Goal: Navigation & Orientation: Find specific page/section

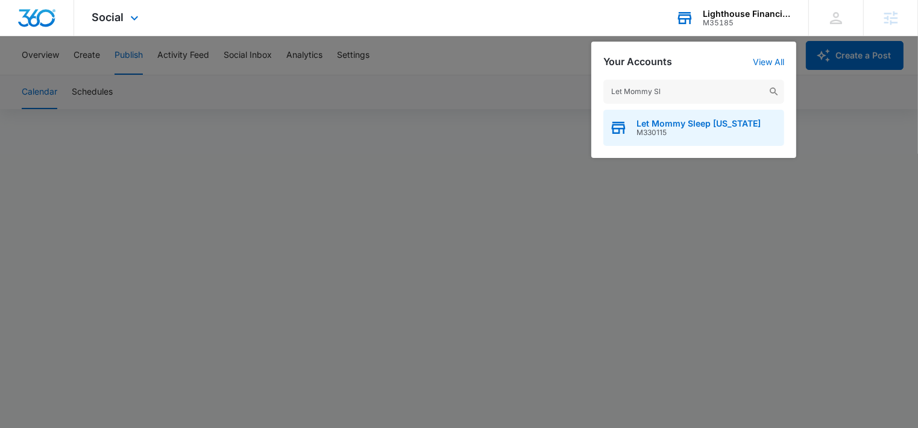
type input "Let Mommy Sl"
click at [655, 119] on span "Let Mommy Sleep [US_STATE]" at bounding box center [699, 124] width 124 height 10
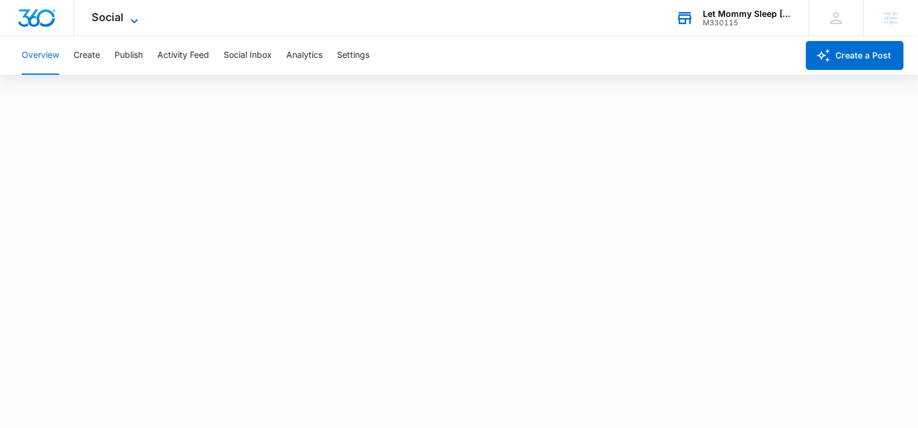
click at [134, 23] on icon at bounding box center [134, 21] width 7 height 4
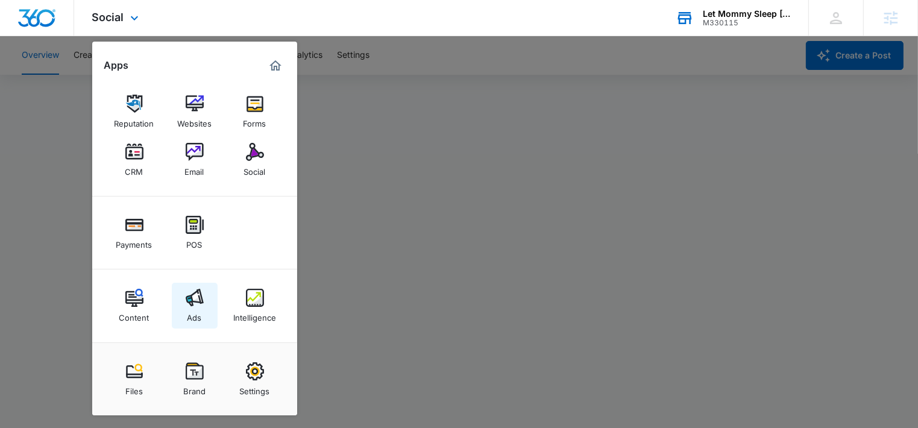
click at [191, 294] on img at bounding box center [195, 298] width 18 height 18
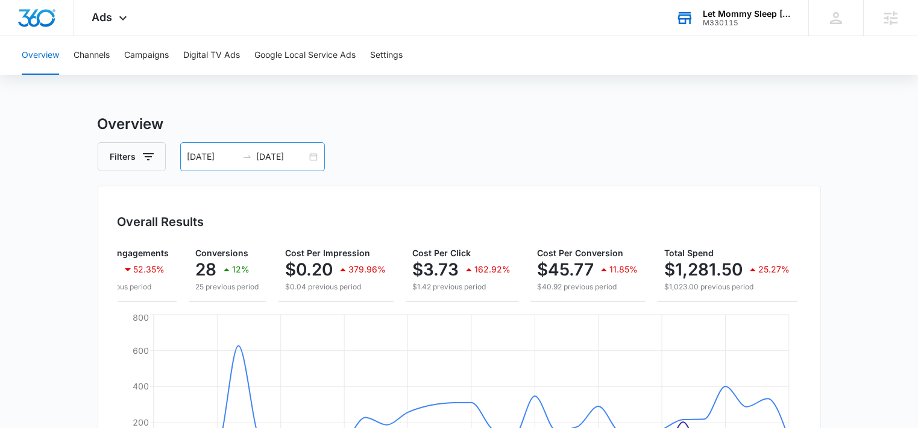
click at [203, 156] on input "[DATE]" at bounding box center [212, 156] width 50 height 13
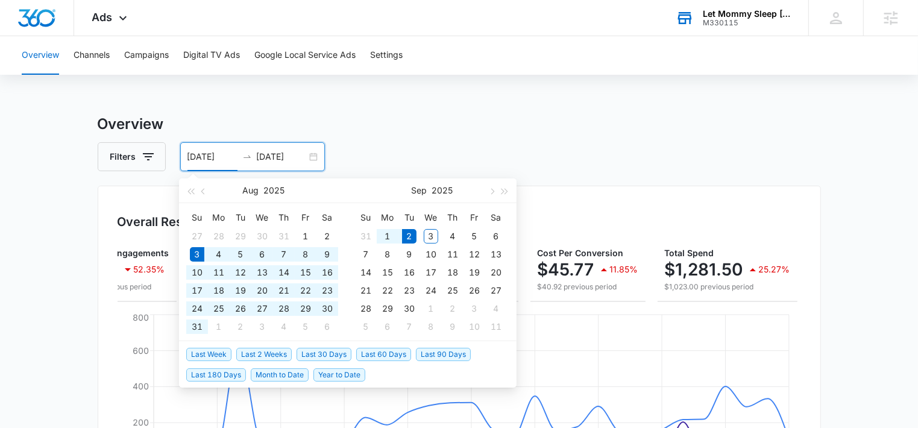
click at [391, 129] on h3 "Overview" at bounding box center [459, 124] width 723 height 22
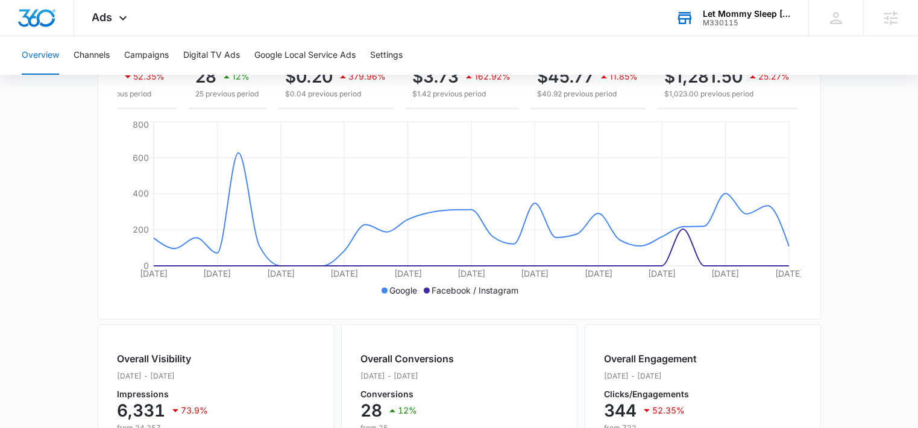
scroll to position [135, 0]
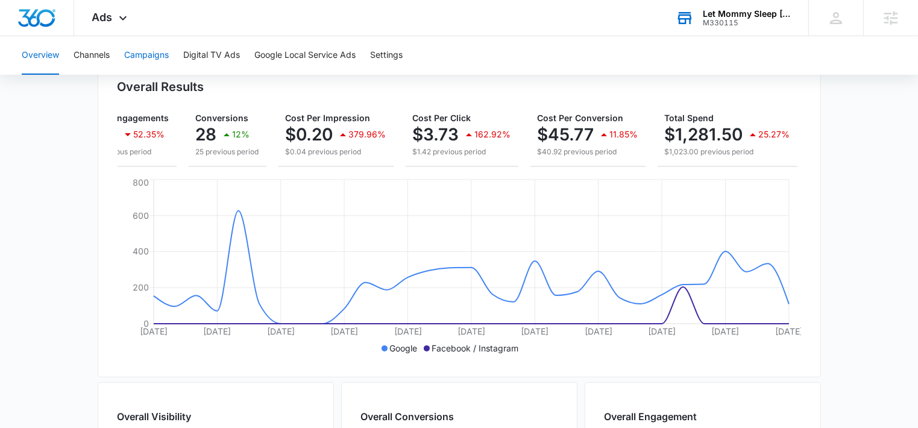
click at [153, 60] on button "Campaigns" at bounding box center [146, 55] width 45 height 39
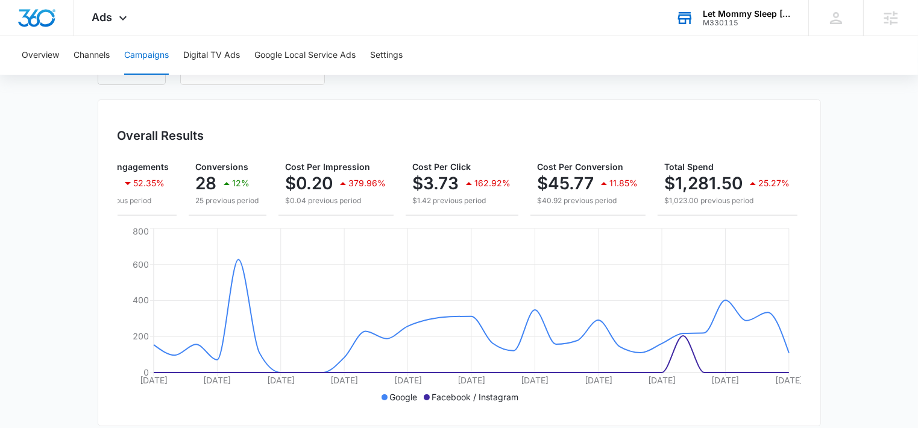
scroll to position [87, 0]
click at [212, 171] on div "28 12%" at bounding box center [227, 183] width 63 height 24
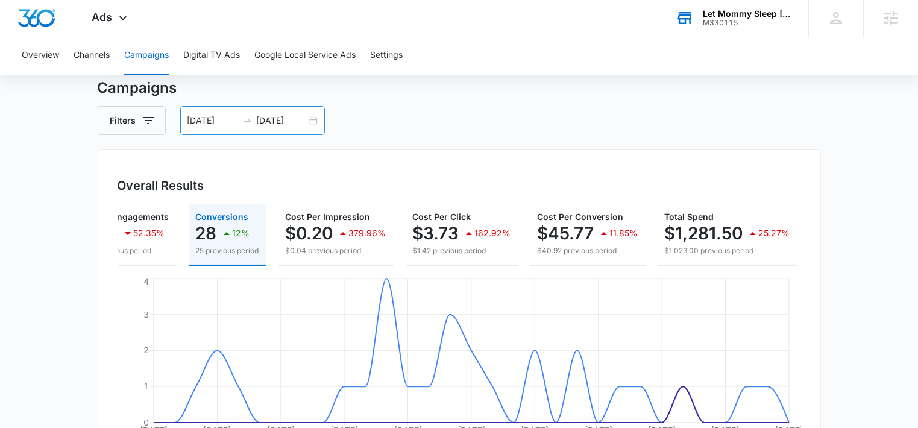
scroll to position [33, 0]
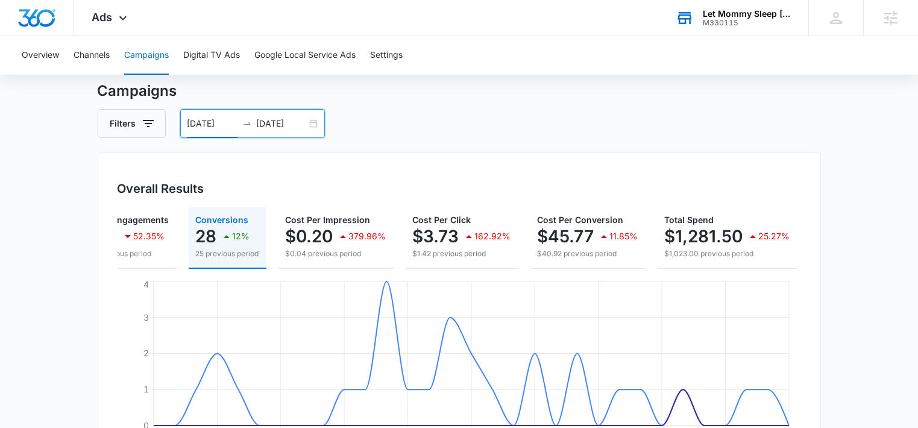
click at [227, 121] on input "[DATE]" at bounding box center [212, 123] width 50 height 13
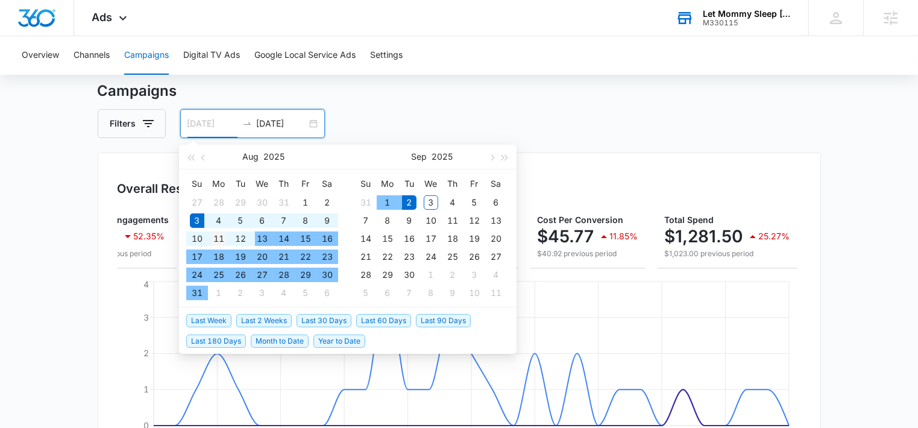
type input "[DATE]"
click at [221, 238] on div "11" at bounding box center [219, 238] width 14 height 14
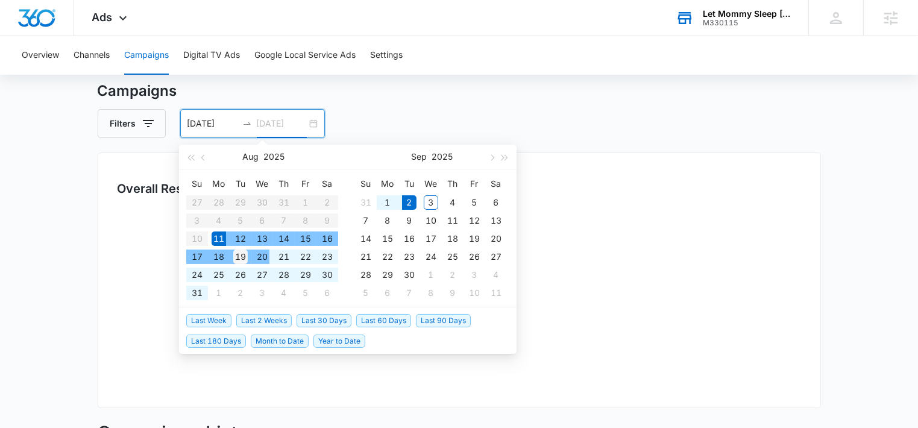
type input "[DATE]"
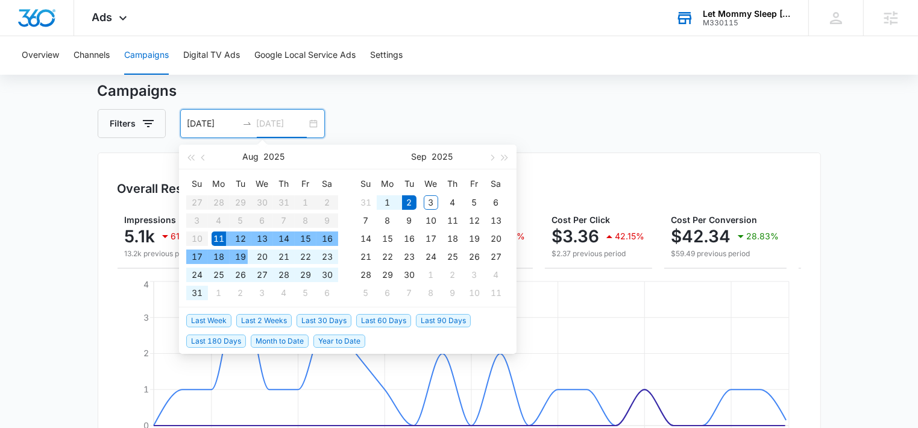
click at [243, 254] on div "19" at bounding box center [240, 257] width 14 height 14
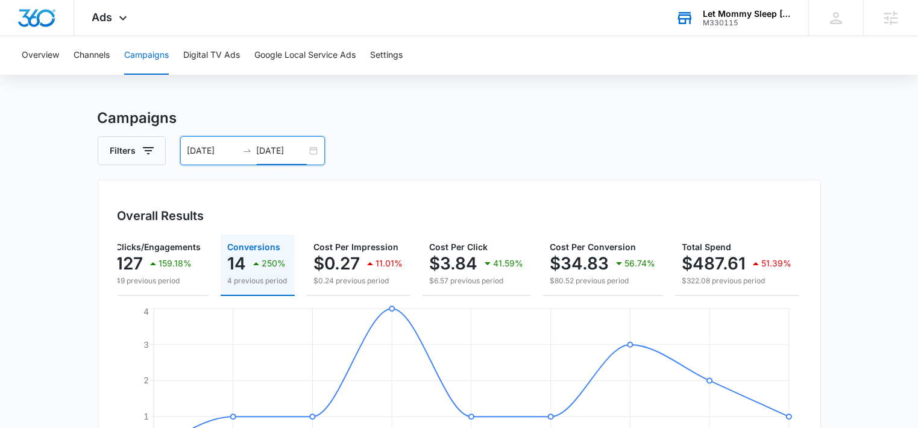
scroll to position [0, 0]
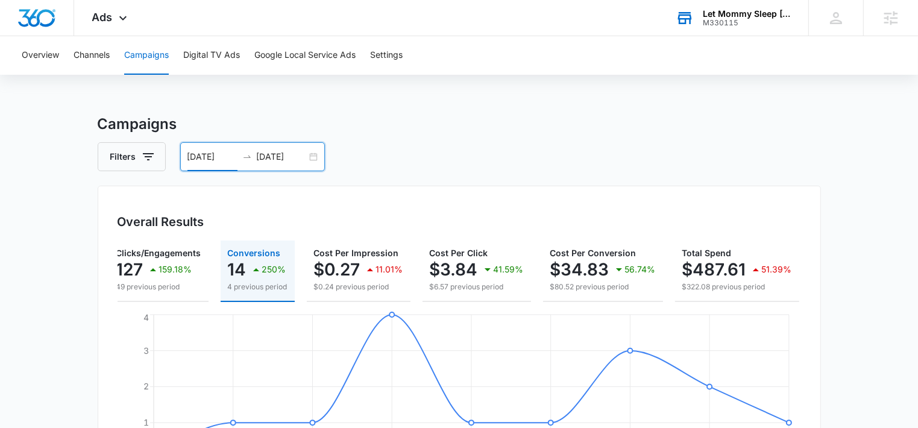
click at [221, 153] on input "[DATE]" at bounding box center [212, 156] width 50 height 13
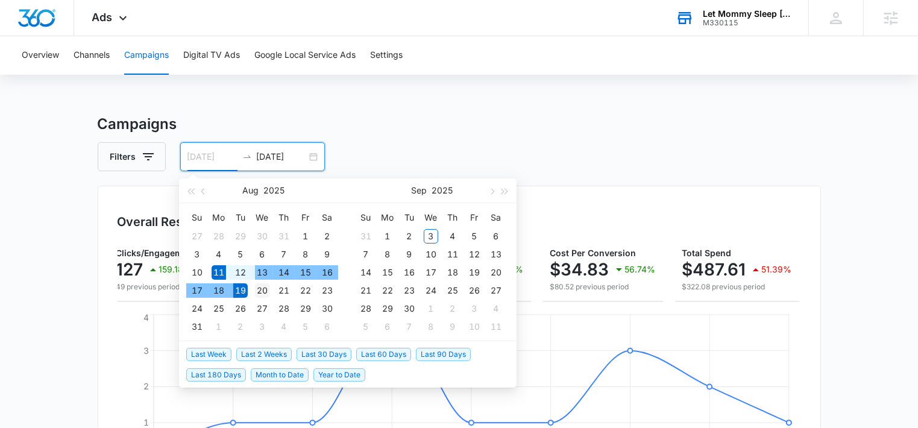
type input "[DATE]"
click at [264, 289] on div "20" at bounding box center [262, 290] width 14 height 14
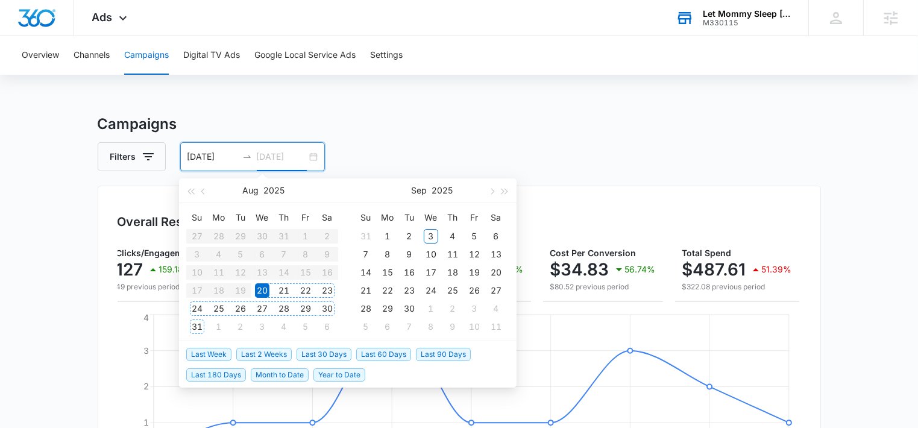
click at [198, 324] on div "31" at bounding box center [197, 327] width 14 height 14
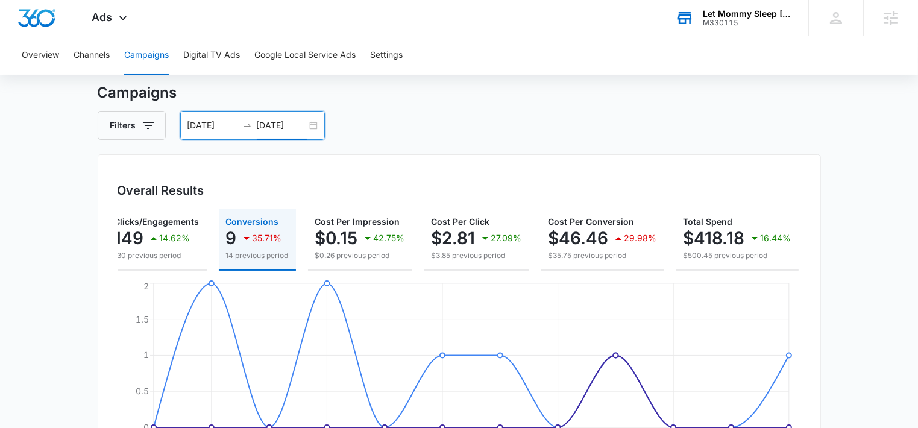
scroll to position [28, 0]
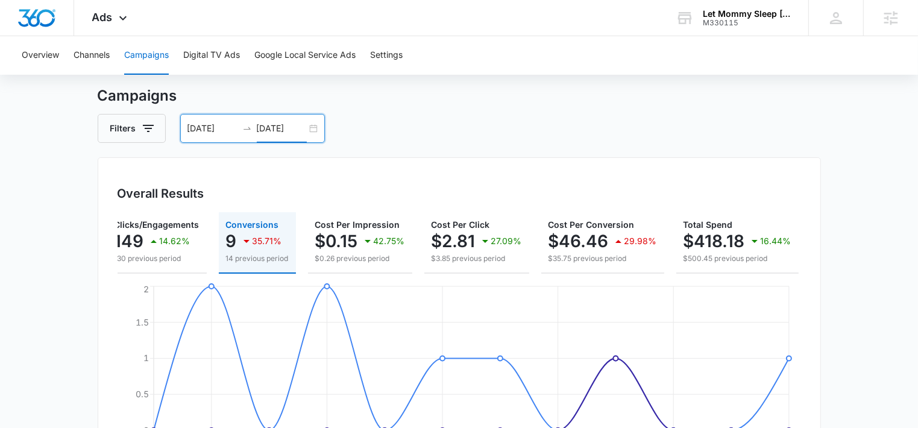
click at [282, 125] on input "[DATE]" at bounding box center [282, 128] width 50 height 13
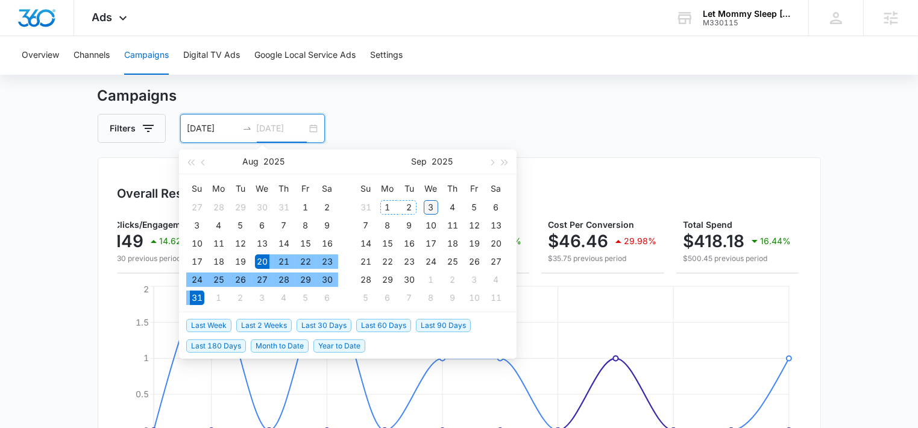
type input "[DATE]"
click at [433, 206] on div "3" at bounding box center [431, 207] width 14 height 14
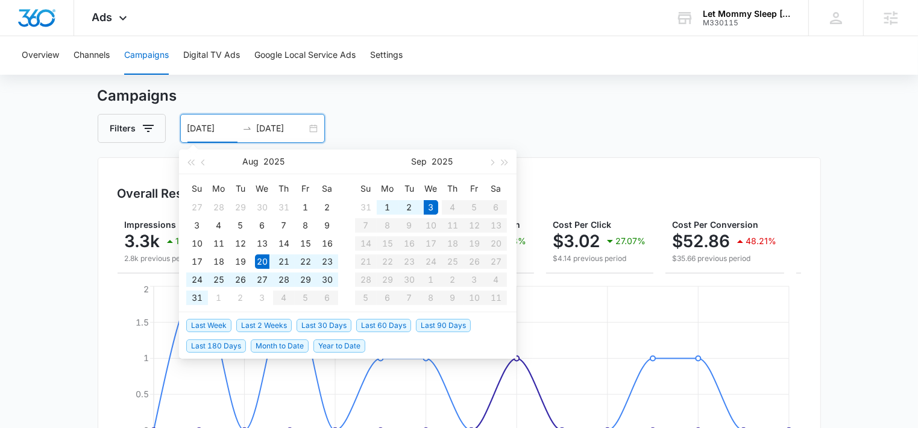
click at [606, 134] on div "Filters [DATE] [DATE]" at bounding box center [459, 128] width 723 height 29
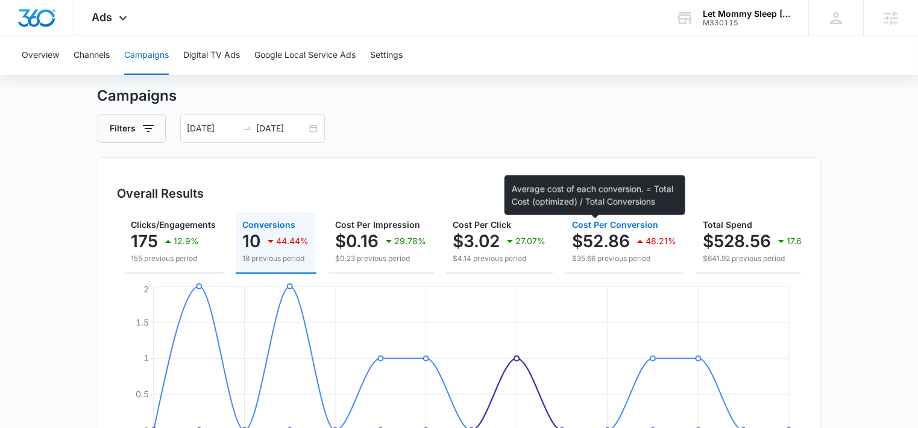
scroll to position [0, 125]
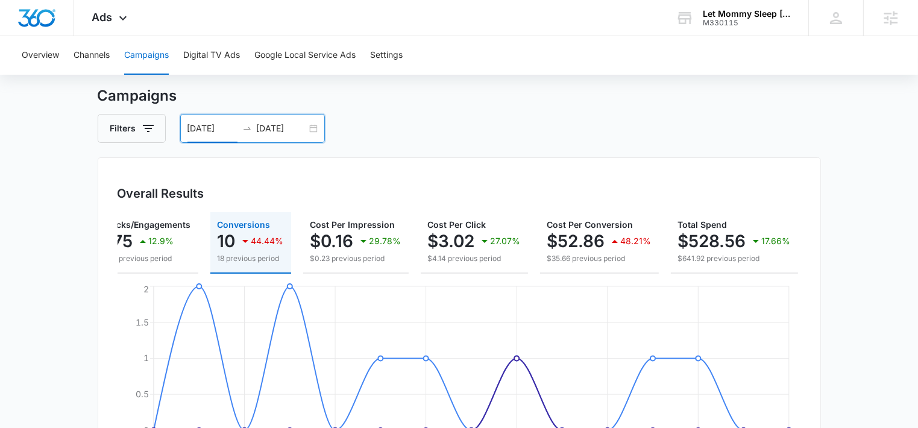
click at [219, 130] on input "[DATE]" at bounding box center [212, 128] width 50 height 13
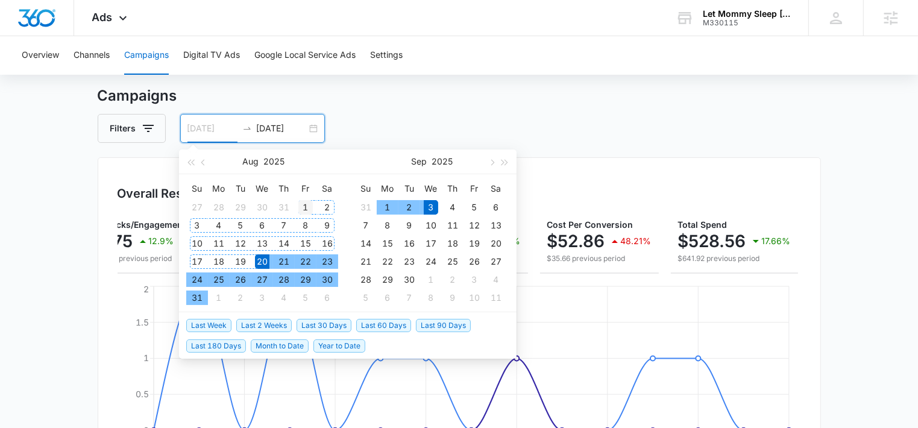
type input "[DATE]"
click at [305, 206] on div "1" at bounding box center [305, 207] width 14 height 14
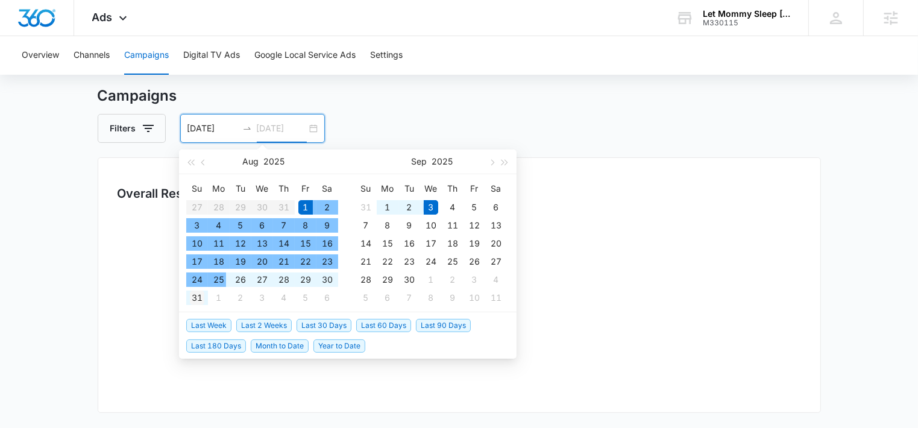
type input "[DATE]"
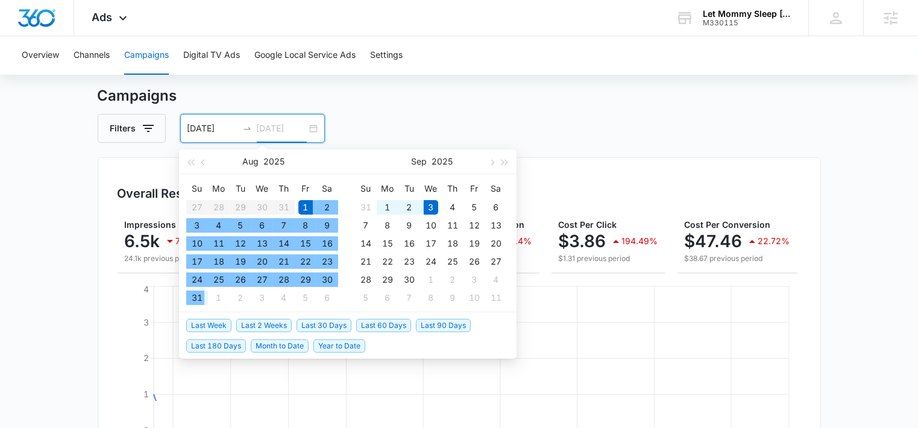
click at [201, 297] on div "31" at bounding box center [197, 298] width 14 height 14
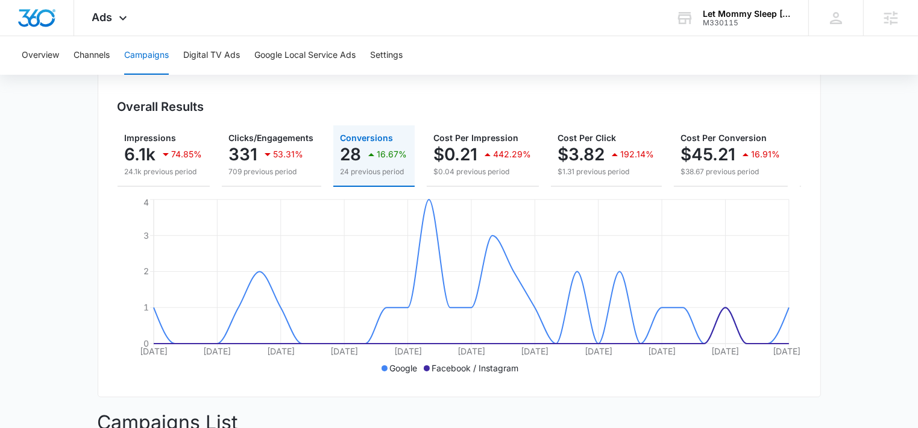
scroll to position [115, 0]
click at [119, 19] on icon at bounding box center [122, 21] width 7 height 4
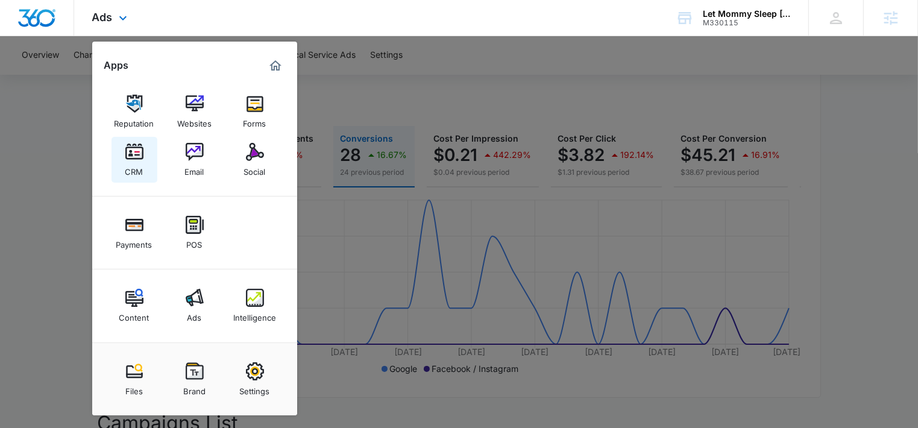
click at [130, 164] on div "CRM" at bounding box center [134, 169] width 18 height 16
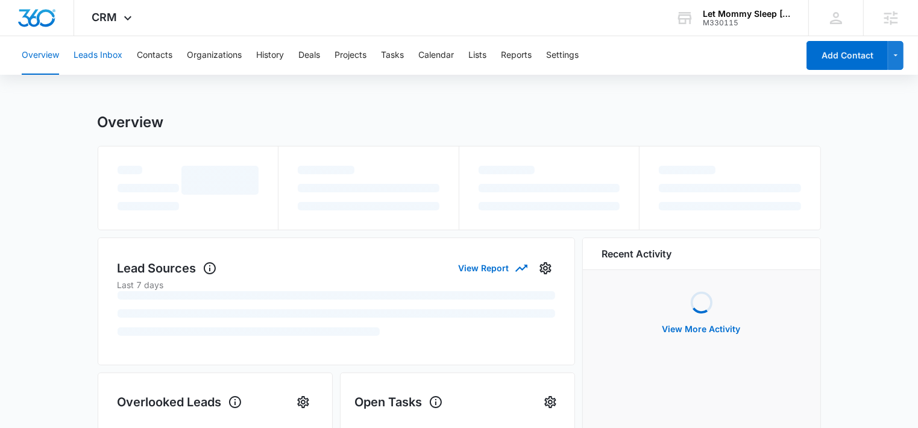
click at [113, 58] on button "Leads Inbox" at bounding box center [98, 55] width 49 height 39
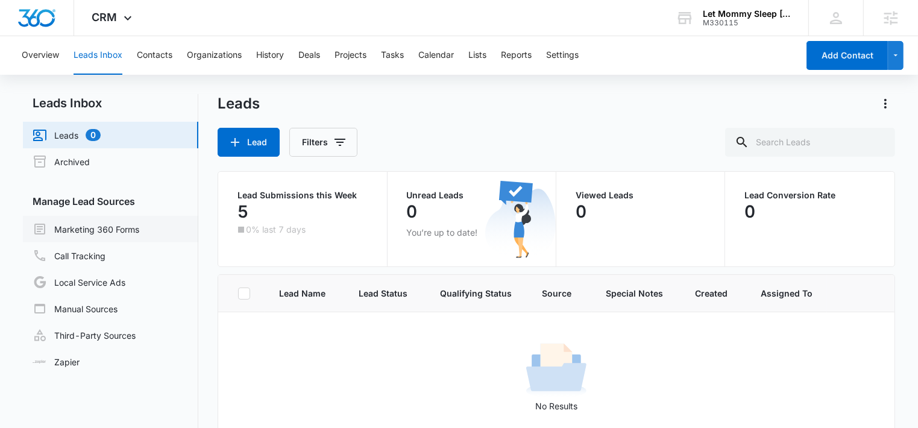
click at [101, 228] on link "Marketing 360 Forms" at bounding box center [86, 229] width 107 height 14
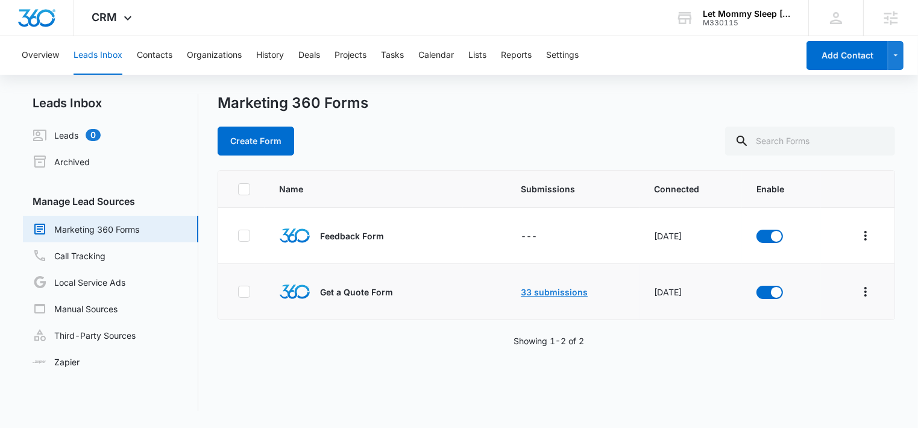
click at [550, 294] on link "33 submissions" at bounding box center [554, 292] width 67 height 10
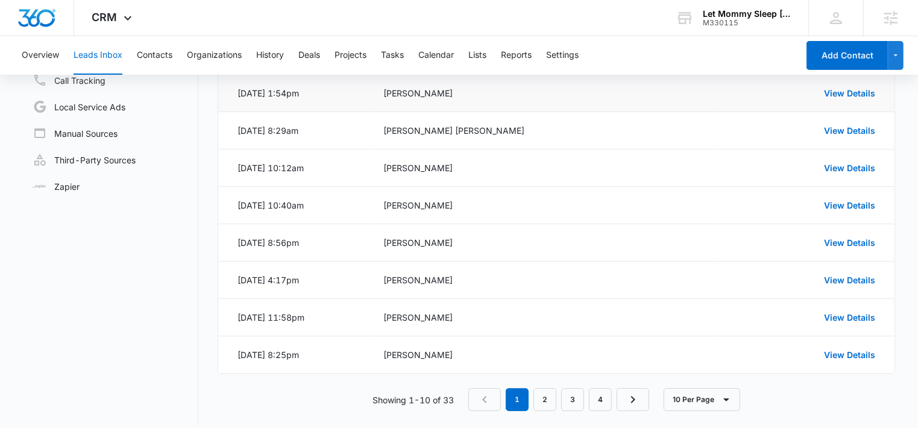
scroll to position [186, 0]
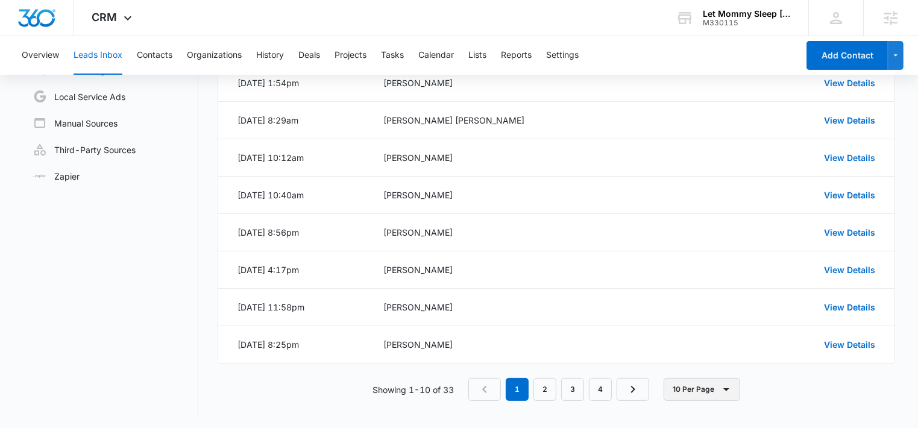
click at [725, 392] on icon "button" at bounding box center [726, 389] width 14 height 14
click at [701, 333] on div "50 Per Page" at bounding box center [705, 334] width 53 height 8
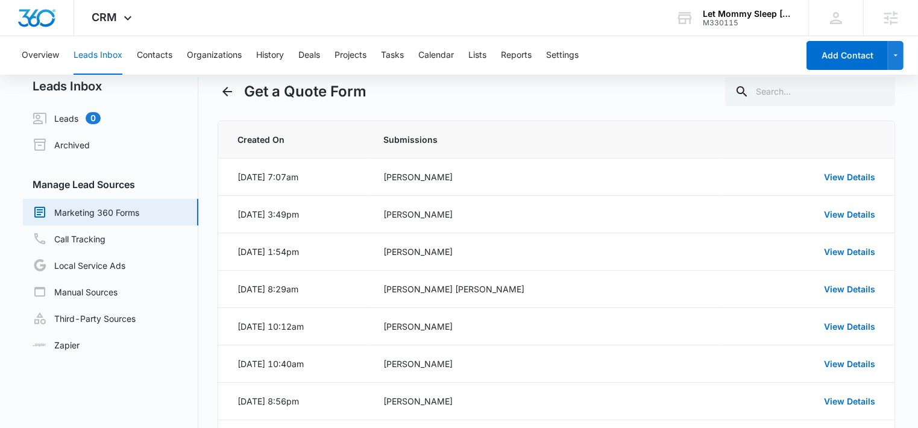
scroll to position [16, 0]
click at [125, 19] on icon at bounding box center [128, 21] width 14 height 14
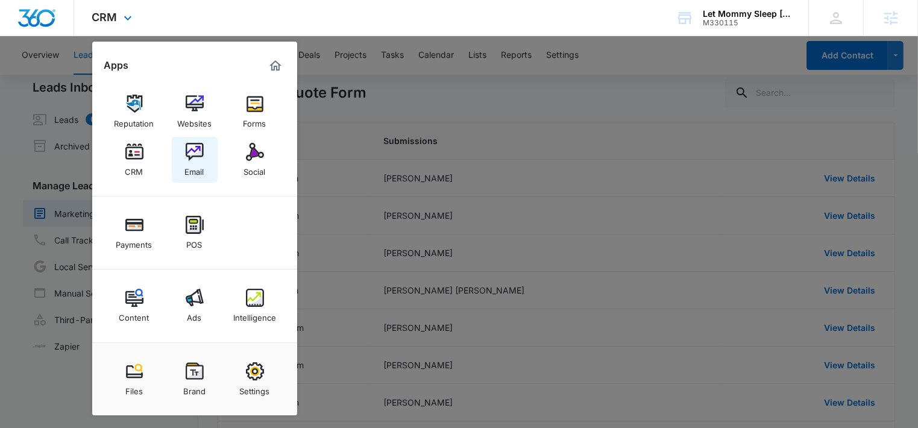
click at [180, 148] on link "Email" at bounding box center [195, 160] width 46 height 46
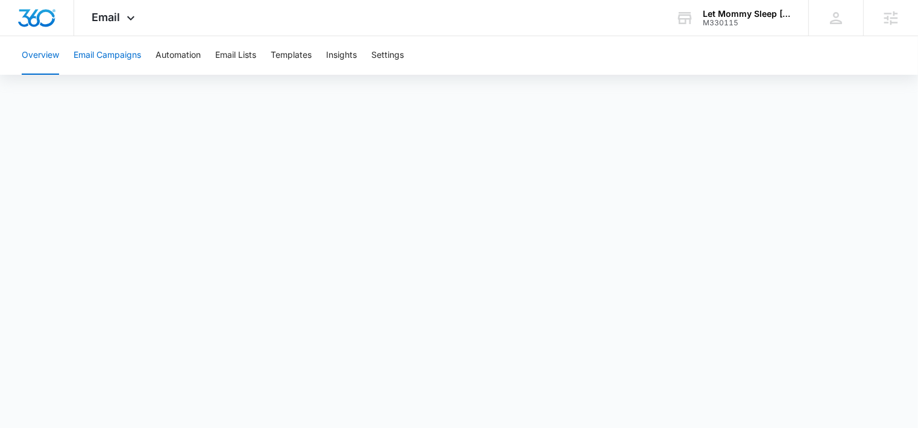
click at [130, 58] on button "Email Campaigns" at bounding box center [108, 55] width 68 height 39
click at [169, 57] on button "Automation" at bounding box center [178, 55] width 45 height 39
click at [129, 19] on icon at bounding box center [131, 21] width 14 height 14
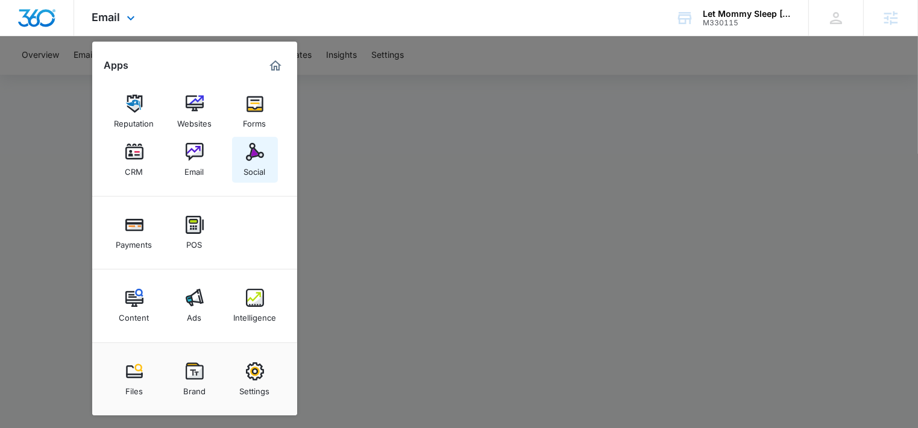
click at [251, 172] on div "Social" at bounding box center [255, 169] width 22 height 16
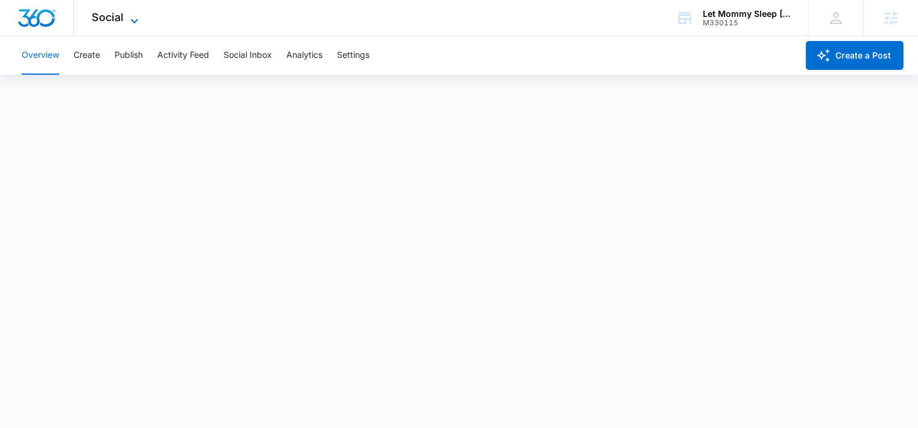
click at [134, 18] on icon at bounding box center [134, 21] width 14 height 14
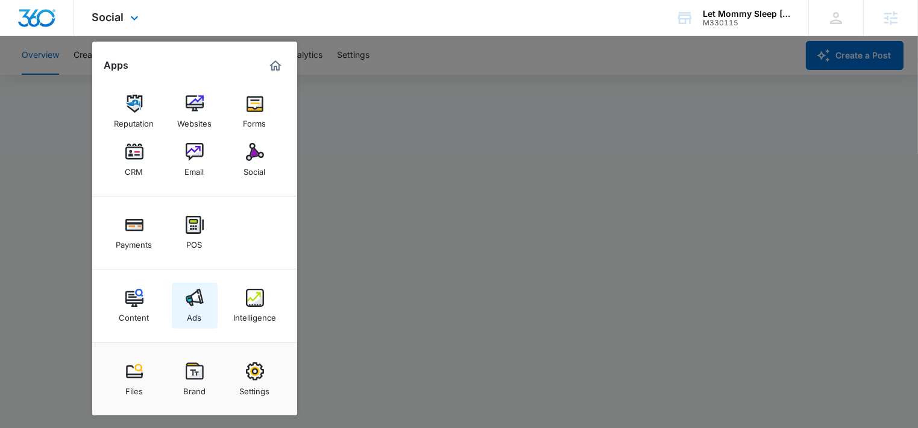
click at [204, 300] on link "Ads" at bounding box center [195, 306] width 46 height 46
